Goal: Transaction & Acquisition: Obtain resource

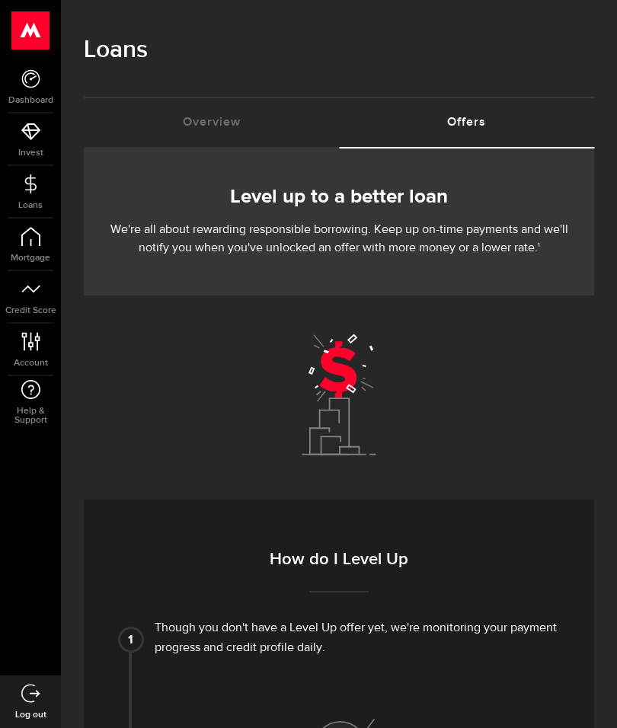
click at [32, 92] on link "Dashboard" at bounding box center [30, 87] width 61 height 52
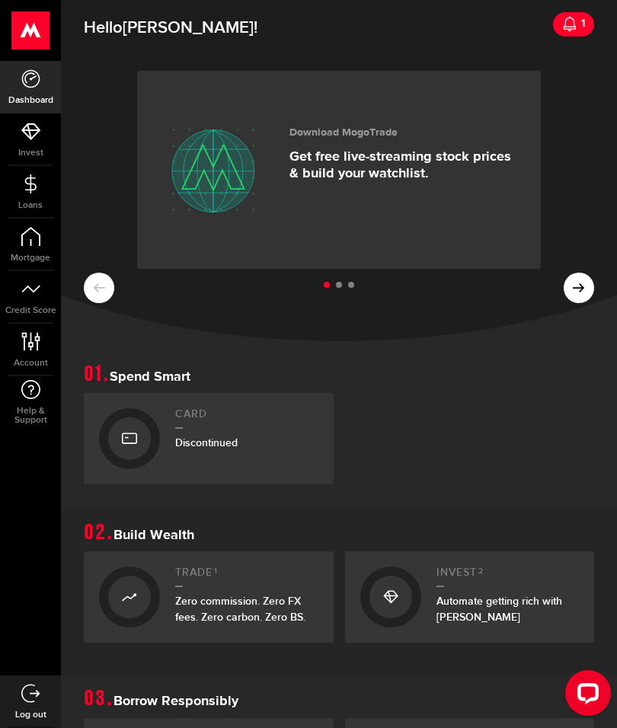
click at [30, 198] on link "Loans" at bounding box center [30, 192] width 61 height 52
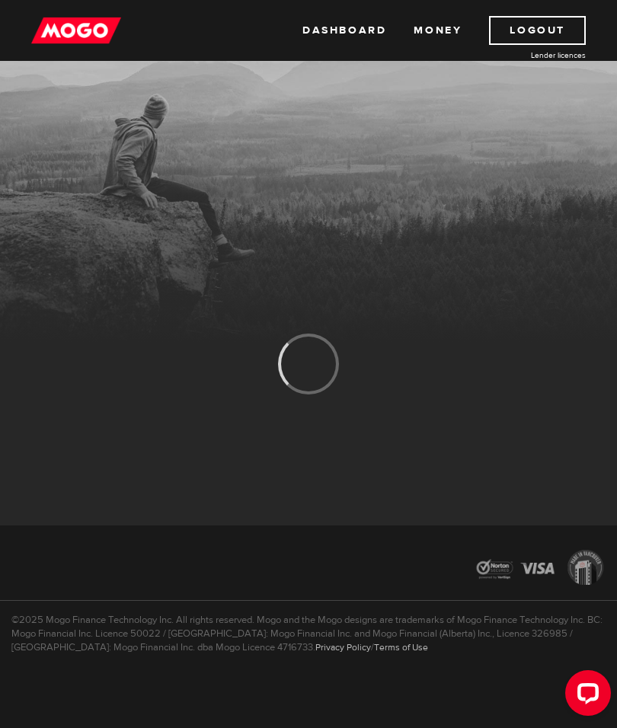
click at [344, 27] on link "Dashboard" at bounding box center [344, 30] width 84 height 29
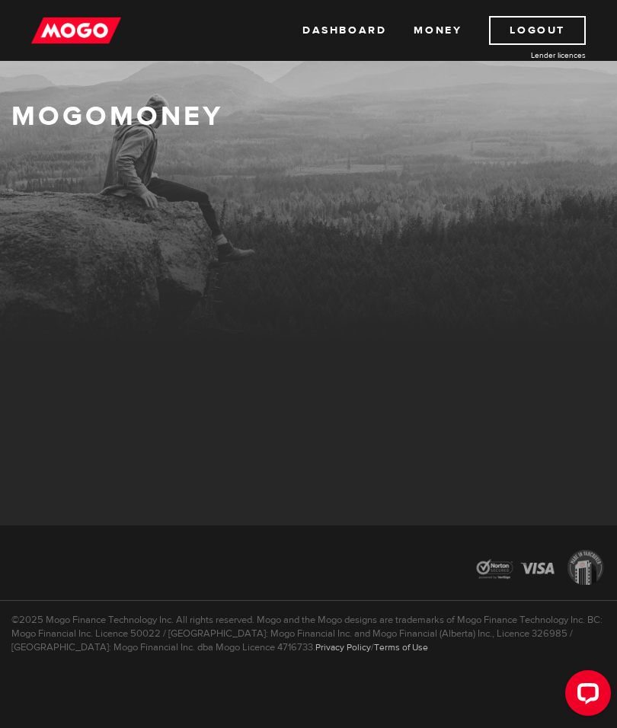
click at [341, 25] on link "Dashboard" at bounding box center [344, 30] width 84 height 29
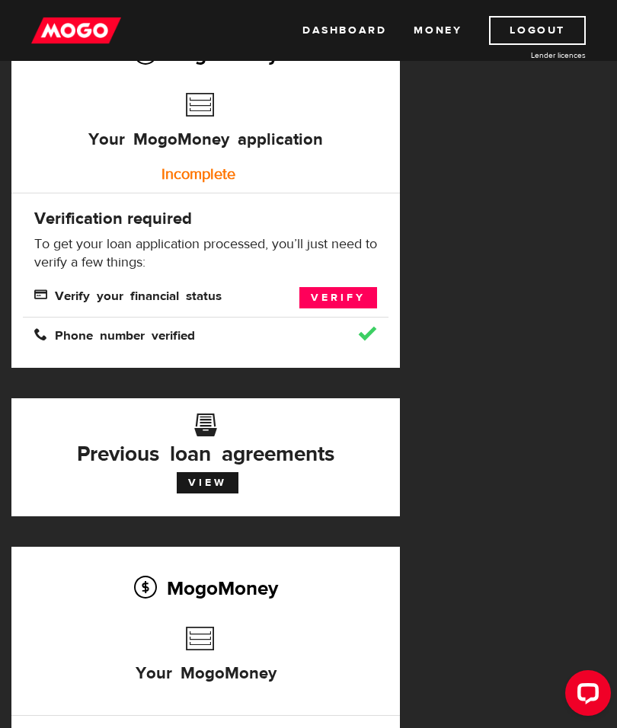
scroll to position [152, 0]
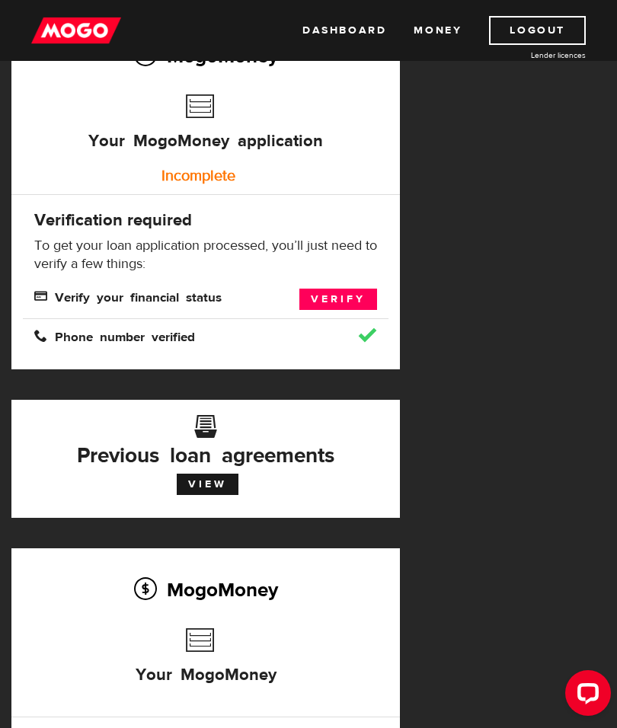
click at [346, 297] on link "Verify" at bounding box center [338, 299] width 78 height 21
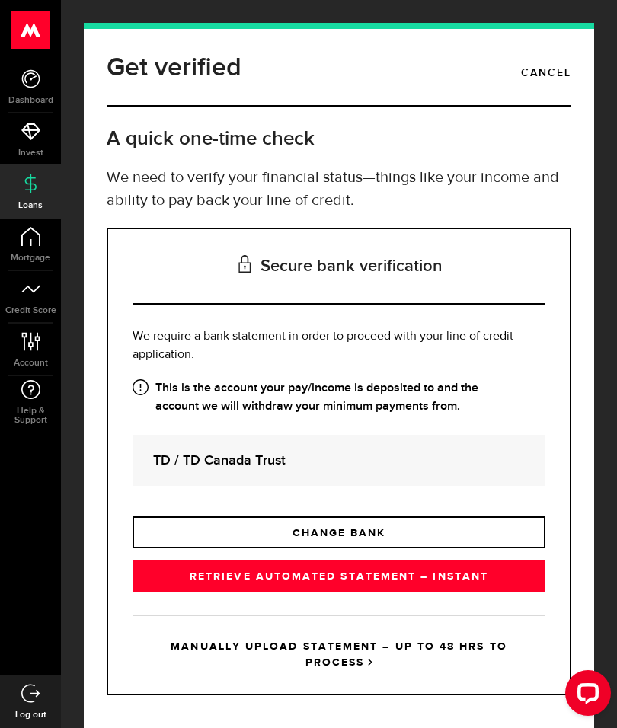
click at [430, 582] on link "RETRIEVE AUTOMATED STATEMENT – INSTANT" at bounding box center [338, 576] width 413 height 32
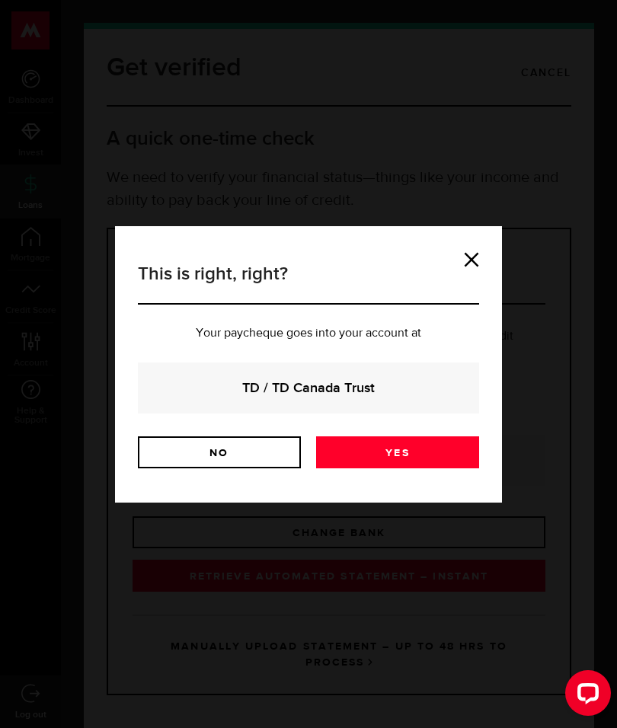
click at [452, 451] on link "Yes" at bounding box center [397, 452] width 163 height 32
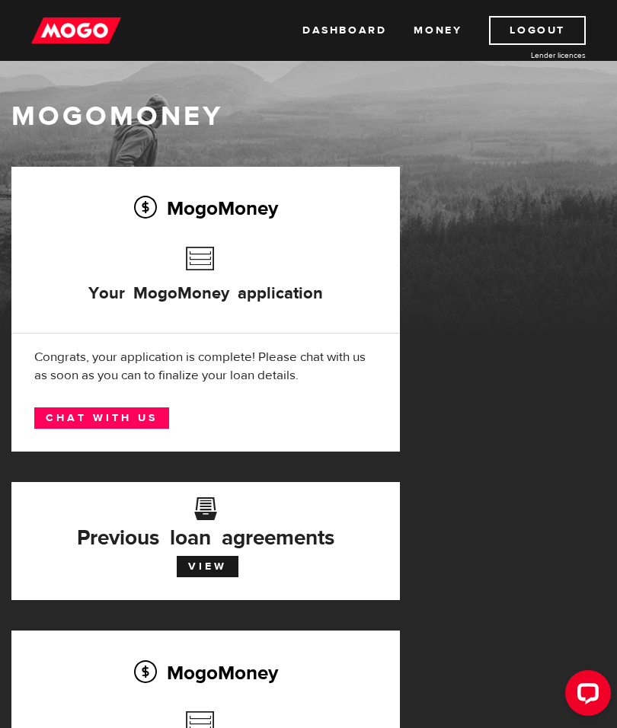
click at [210, 561] on link "View" at bounding box center [208, 566] width 62 height 21
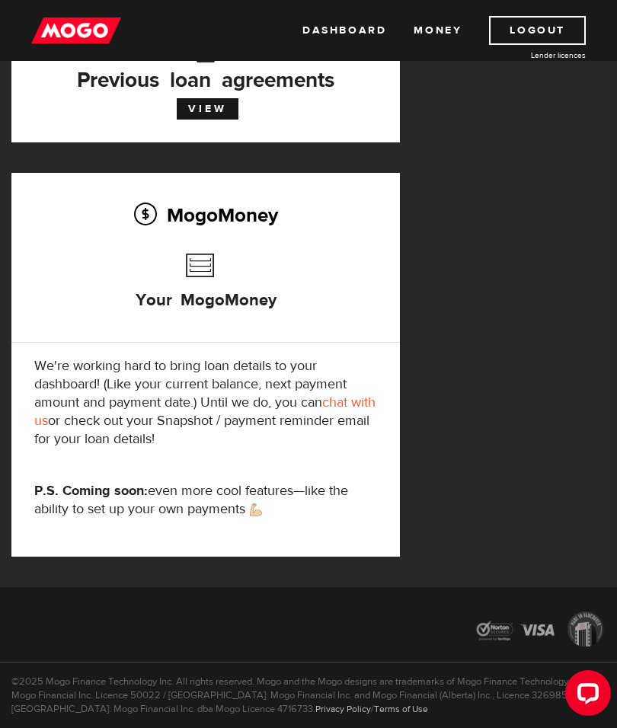
scroll to position [520, 0]
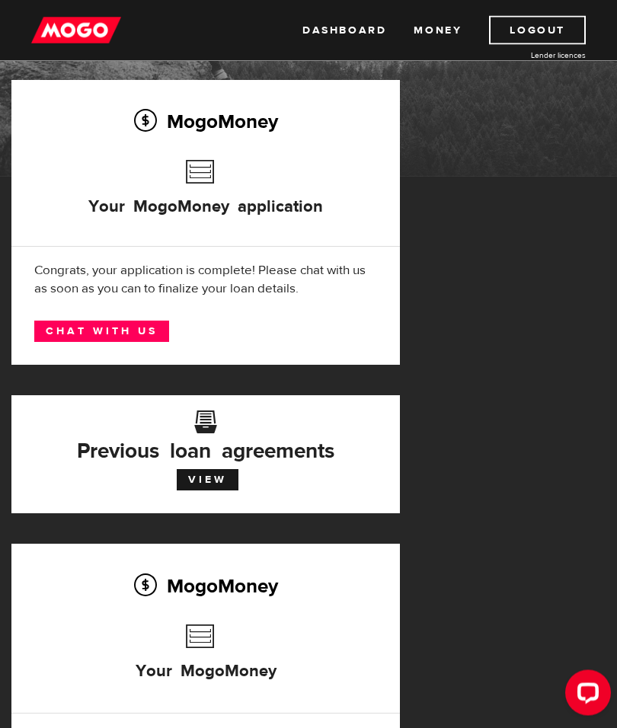
scroll to position [149, 0]
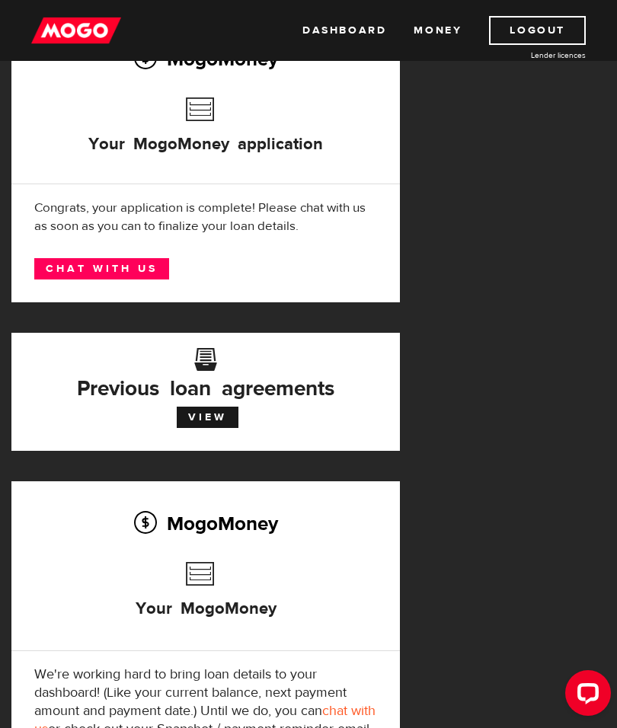
click at [225, 419] on link "View" at bounding box center [208, 417] width 62 height 21
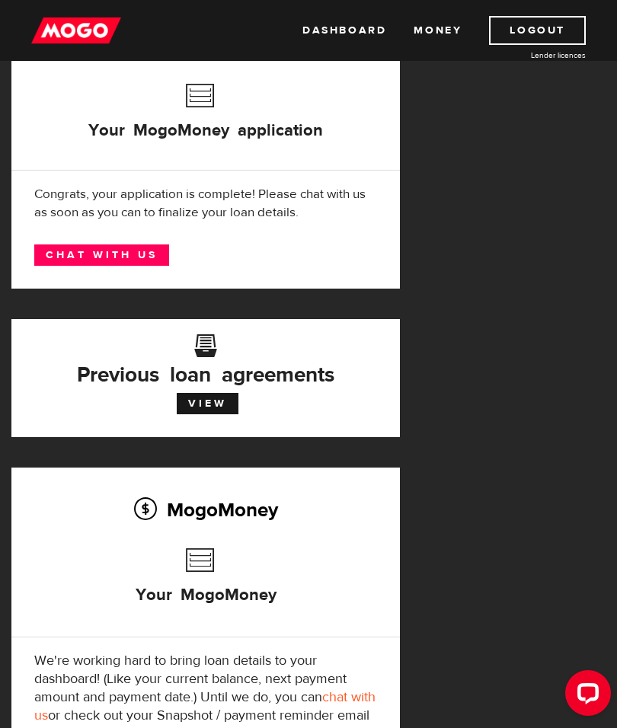
scroll to position [166, 0]
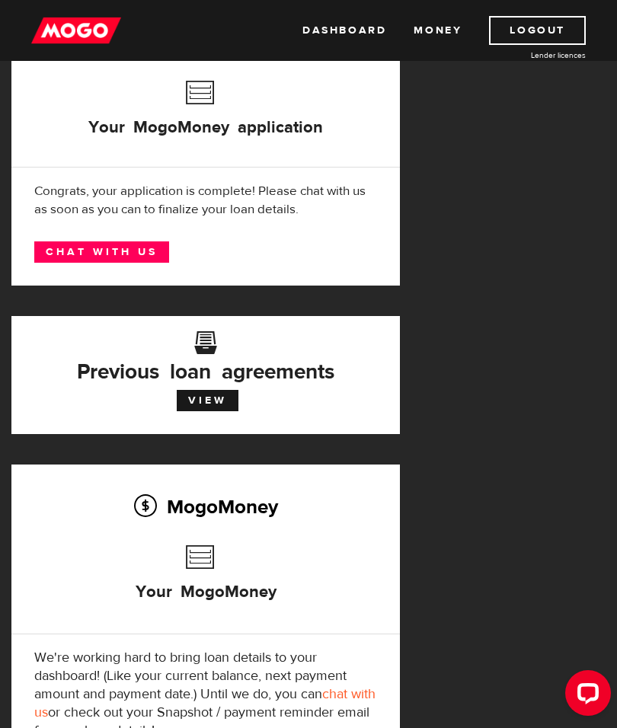
click at [136, 246] on link "Chat with us" at bounding box center [101, 251] width 135 height 21
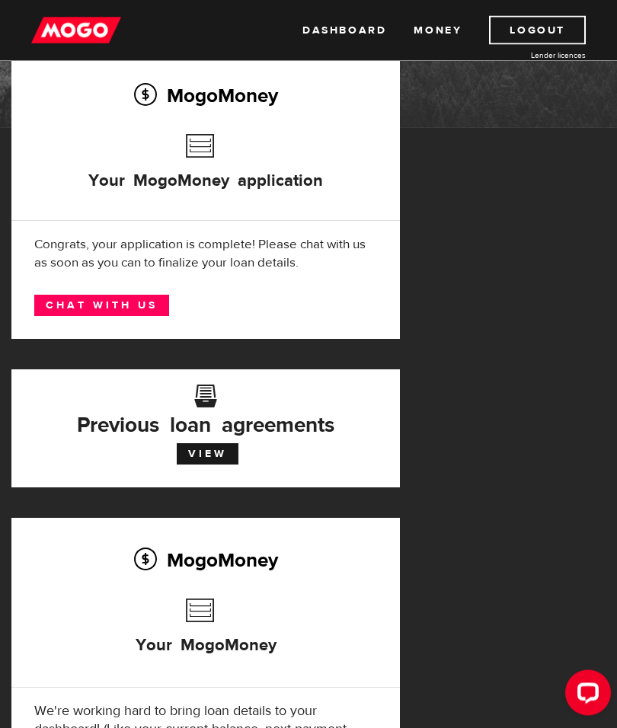
scroll to position [111, 0]
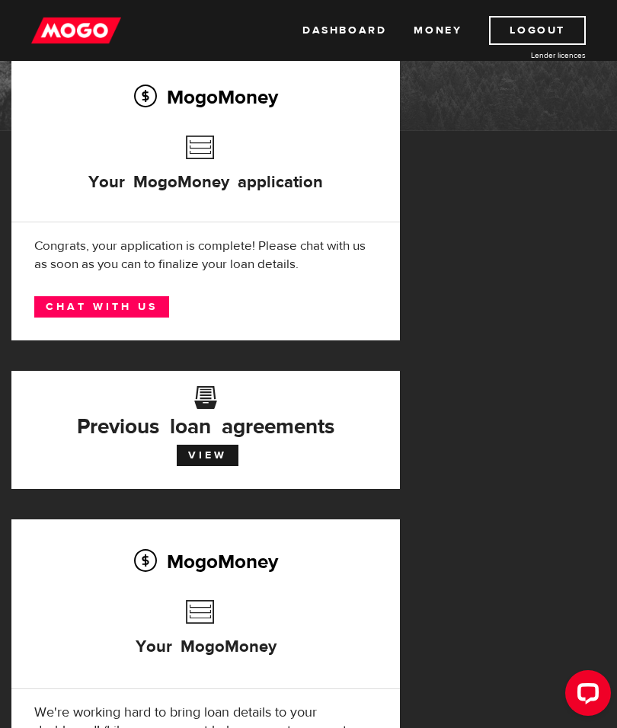
click at [582, 697] on div "Open LiveChat chat widget" at bounding box center [588, 692] width 24 height 24
